Goal: Task Accomplishment & Management: Manage account settings

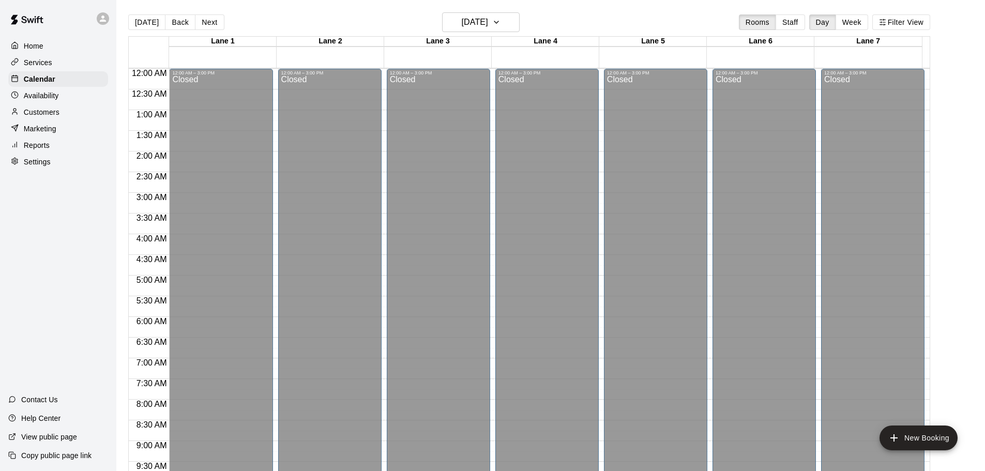
scroll to position [580, 0]
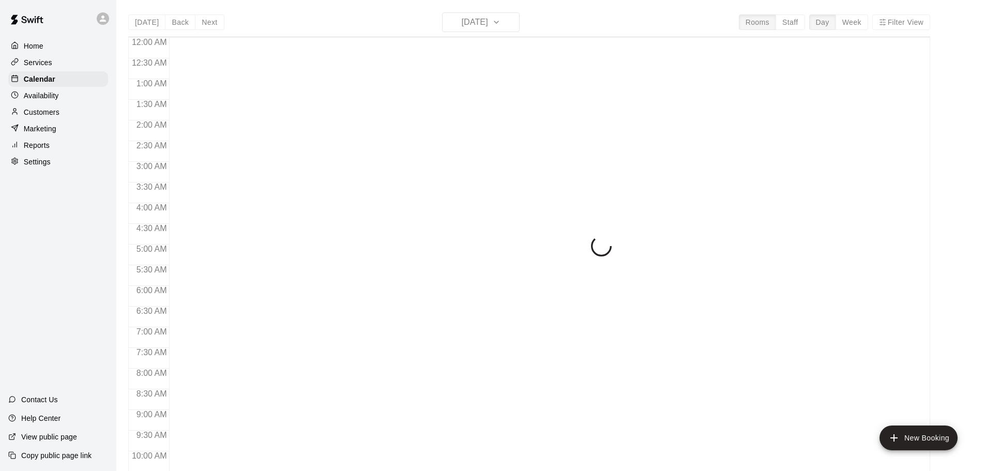
scroll to position [547, 0]
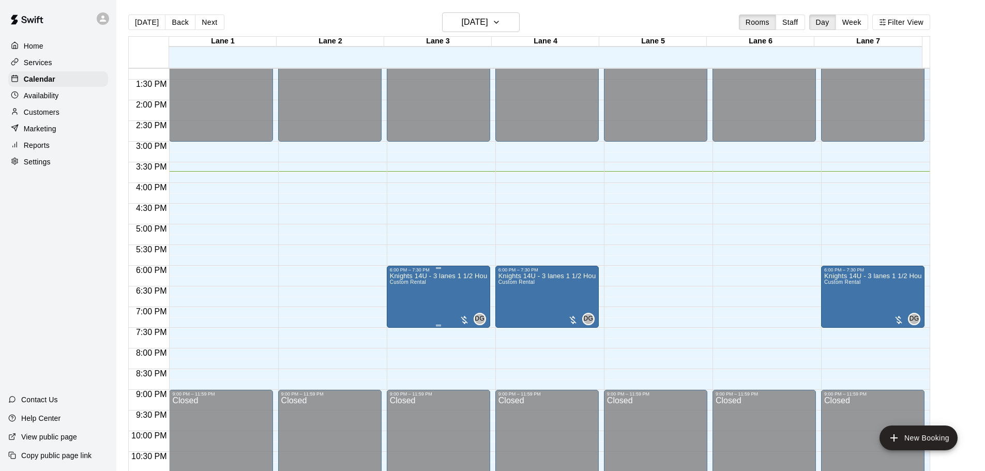
click at [397, 311] on img "edit" at bounding box center [399, 309] width 12 height 12
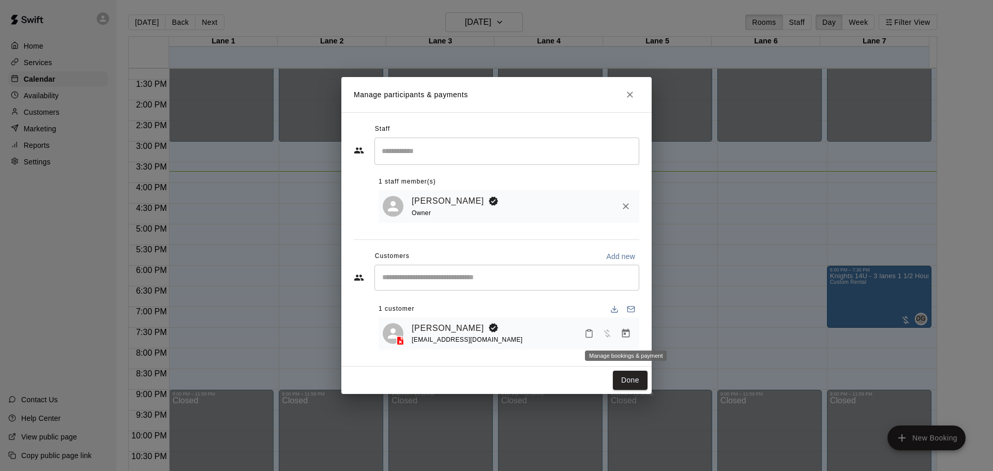
click at [622, 333] on button "Manage bookings & payment" at bounding box center [625, 333] width 19 height 19
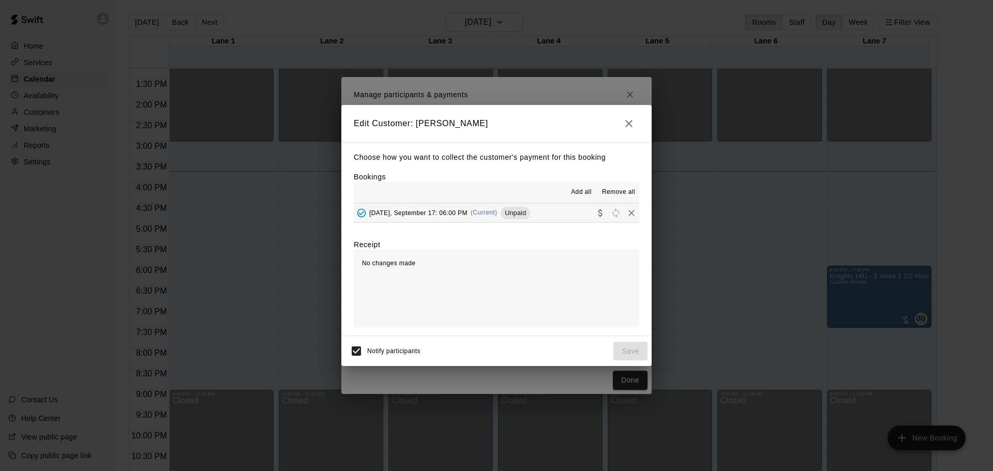
click at [559, 217] on button "Wednesday, September 17: 06:00 PM (Current) Unpaid" at bounding box center [496, 212] width 285 height 19
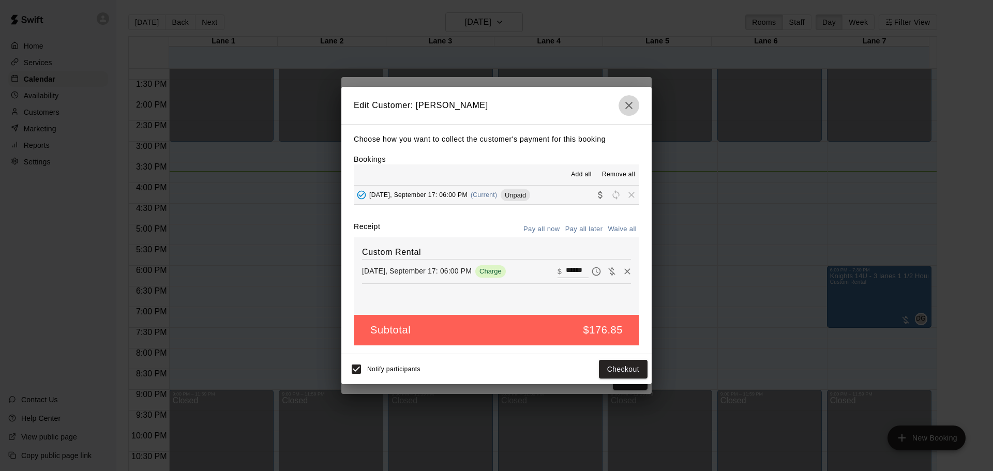
click at [628, 107] on icon "button" at bounding box center [628, 105] width 12 height 12
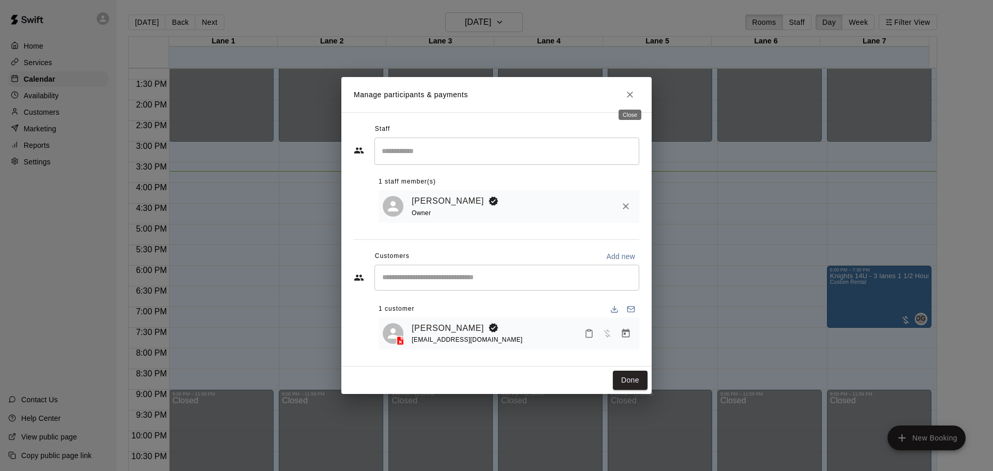
click at [630, 96] on icon "Close" at bounding box center [630, 94] width 10 height 10
